Goal: Task Accomplishment & Management: Use online tool/utility

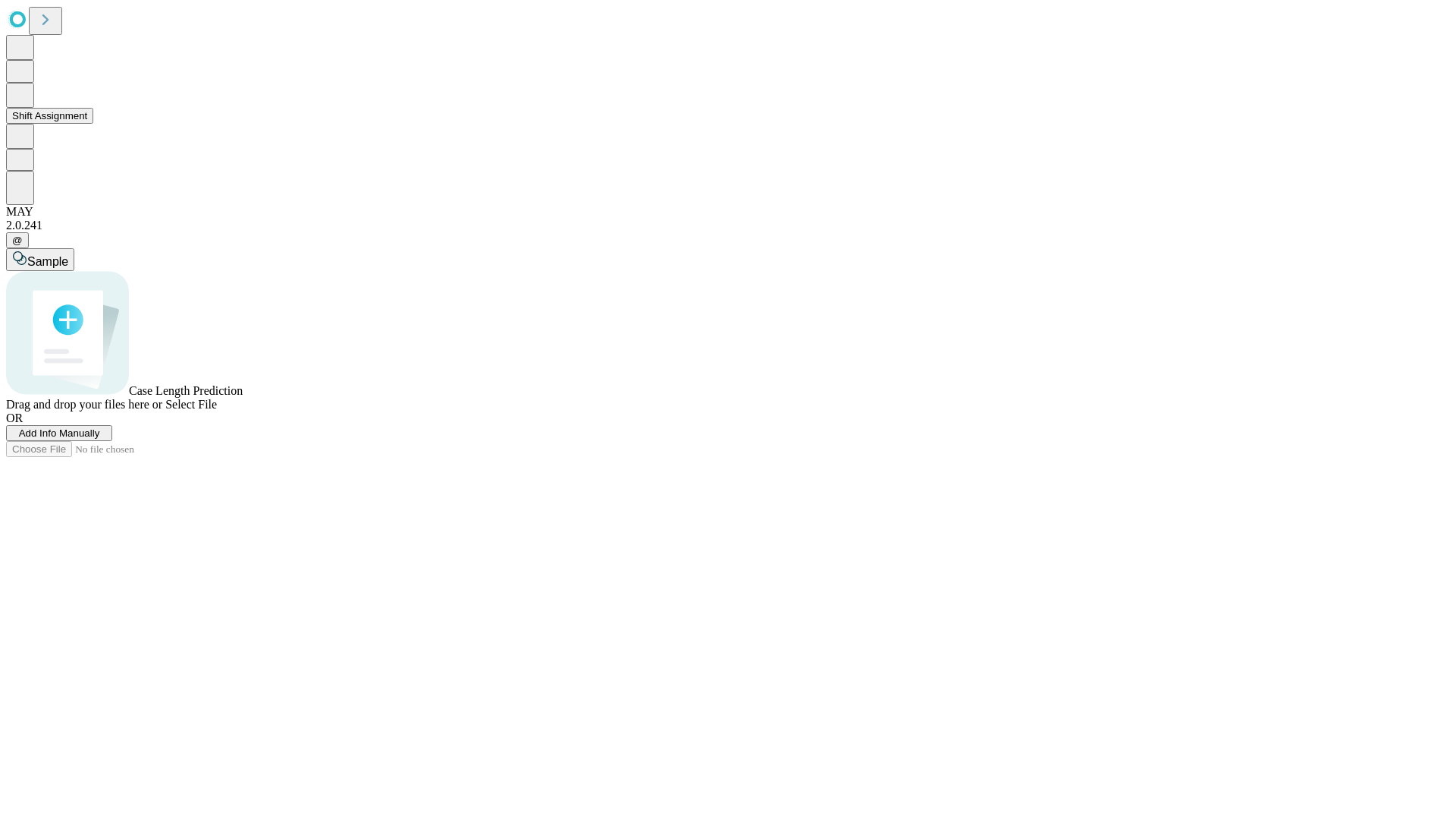
click at [94, 123] on button "Shift Assignment" at bounding box center [49, 115] width 88 height 16
